Goal: Obtain resource: Obtain resource

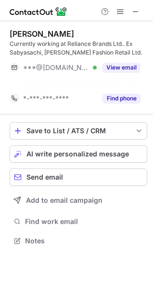
scroll to position [218, 153]
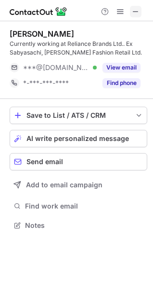
click at [133, 8] on span at bounding box center [136, 12] width 8 height 8
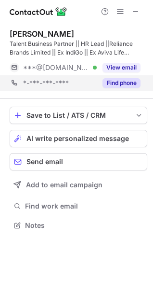
scroll to position [218, 153]
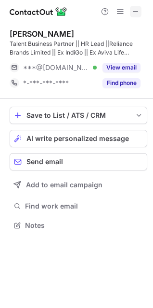
click at [138, 9] on span at bounding box center [136, 12] width 8 height 8
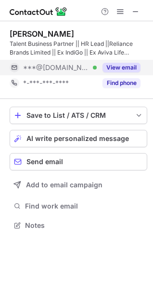
click at [130, 67] on button "View email" at bounding box center [122, 68] width 38 height 10
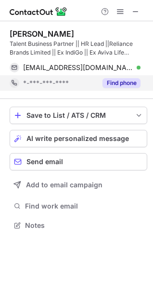
click at [125, 86] on button "Find phone" at bounding box center [122, 83] width 38 height 10
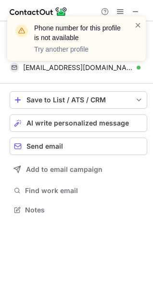
scroll to position [203, 153]
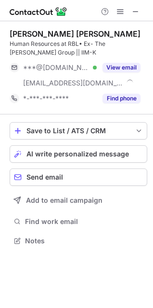
scroll to position [234, 153]
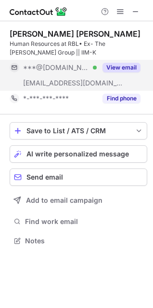
click at [125, 64] on button "View email" at bounding box center [122, 68] width 38 height 10
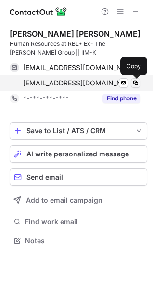
click at [133, 83] on span at bounding box center [136, 83] width 8 height 8
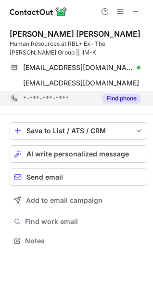
click at [131, 96] on button "Find phone" at bounding box center [122, 99] width 38 height 10
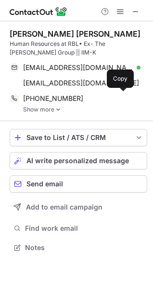
scroll to position [241, 153]
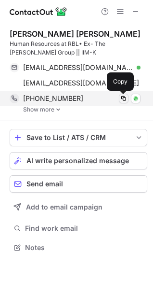
click at [122, 98] on span at bounding box center [124, 99] width 8 height 8
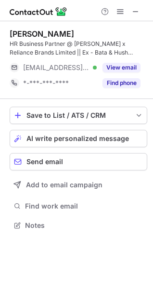
scroll to position [218, 153]
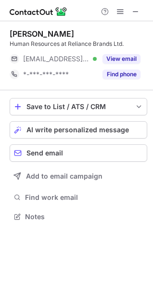
scroll to position [209, 153]
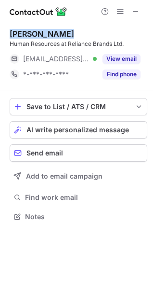
drag, startPoint x: 11, startPoint y: 34, endPoint x: 61, endPoint y: 31, distance: 49.8
click at [61, 31] on div "Manali Khatau" at bounding box center [42, 34] width 65 height 10
copy div "Manali Khatau"
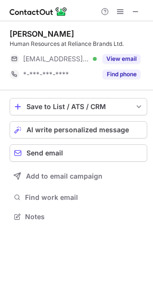
click at [129, 12] on div at bounding box center [120, 12] width 46 height 12
click at [136, 12] on span at bounding box center [136, 12] width 8 height 8
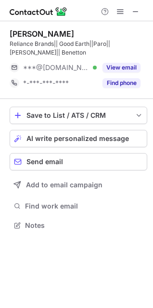
scroll to position [218, 153]
